Goal: Task Accomplishment & Management: Complete application form

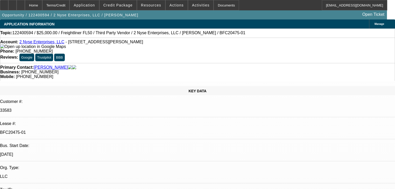
select select "0"
select select "6"
select select "0"
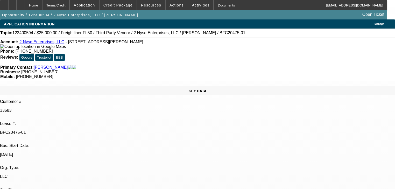
select select "0"
select select "6"
select select "0"
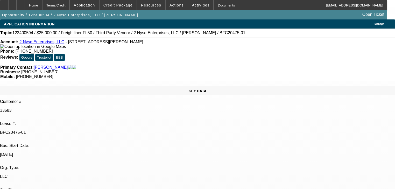
select select "0"
select select "6"
select select "0"
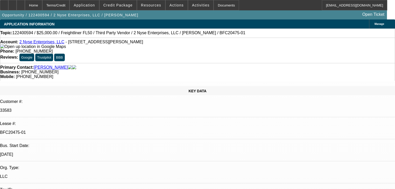
select select "6"
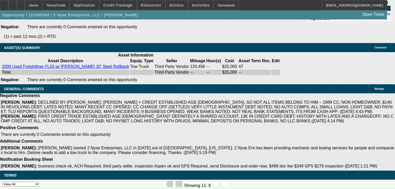
scroll to position [1176, 0]
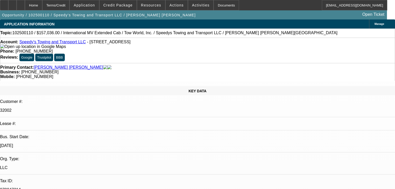
select select "0"
select select "2"
select select "0.1"
select select "4"
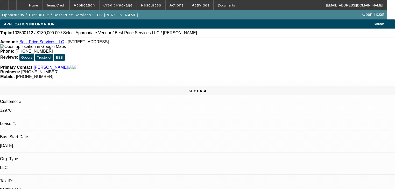
select select "0"
select select "2"
select select "0.1"
select select "4"
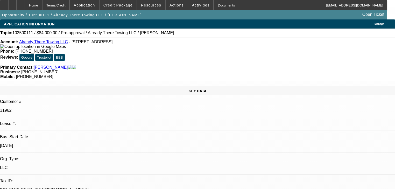
select select "0"
select select "2"
select select "0.1"
select select "4"
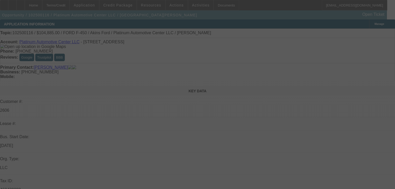
select select "0"
select select "2"
select select "0"
select select "6"
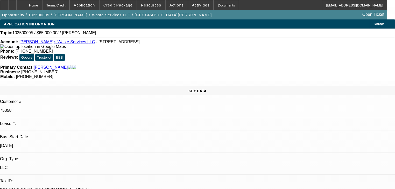
select select "0"
select select "2"
select select "0.1"
select select "4"
